Goal: Transaction & Acquisition: Purchase product/service

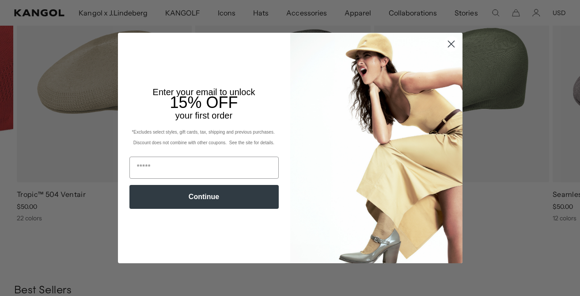
scroll to position [887, 0]
